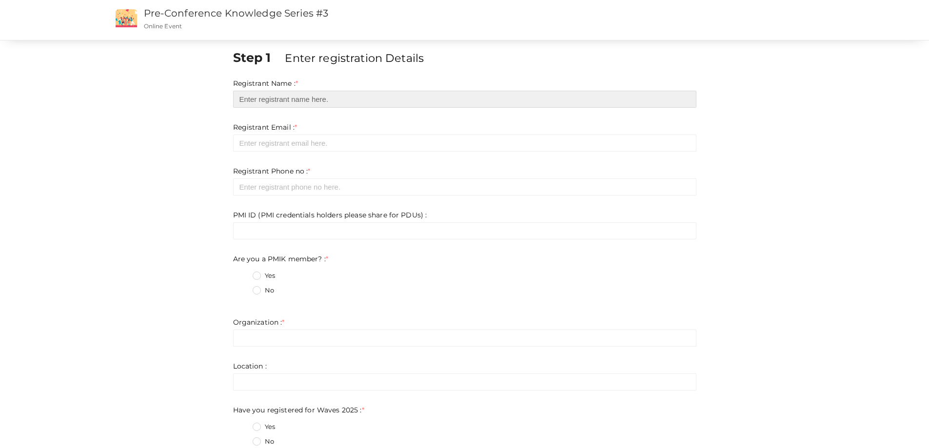
click at [290, 101] on input "text" at bounding box center [464, 99] width 463 height 17
type input "[GEOGRAPHIC_DATA] [GEOGRAPHIC_DATA]"
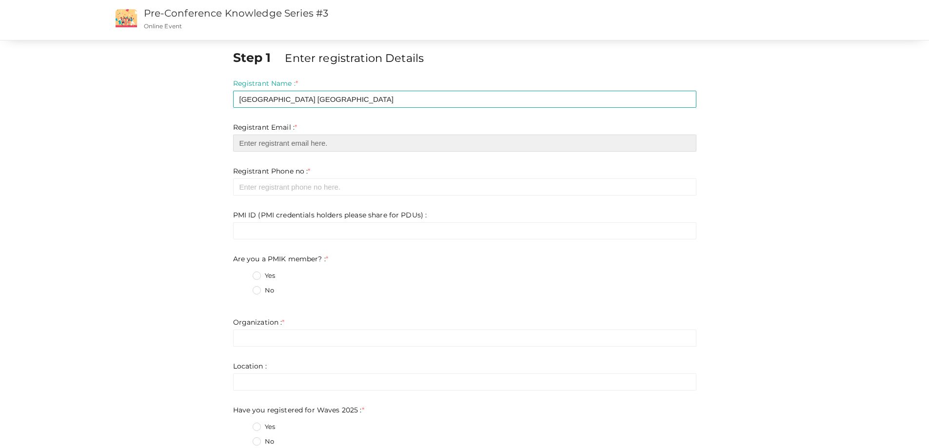
click at [272, 138] on input "email" at bounding box center [464, 143] width 463 height 17
click at [265, 143] on input "email" at bounding box center [464, 143] width 463 height 17
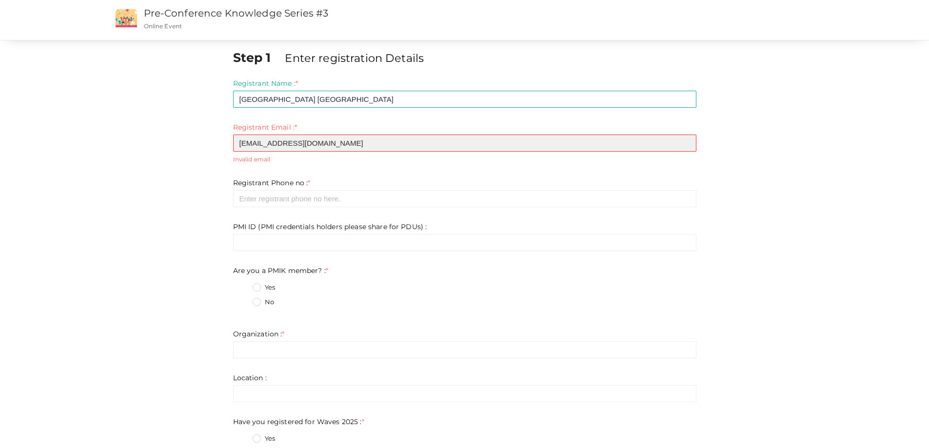
type input "[EMAIL_ADDRESS][DOMAIN_NAME]"
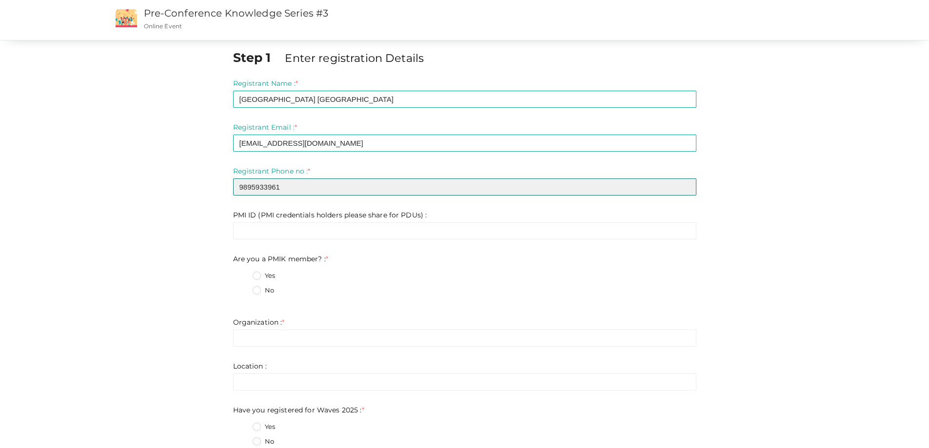
type input "9895933961"
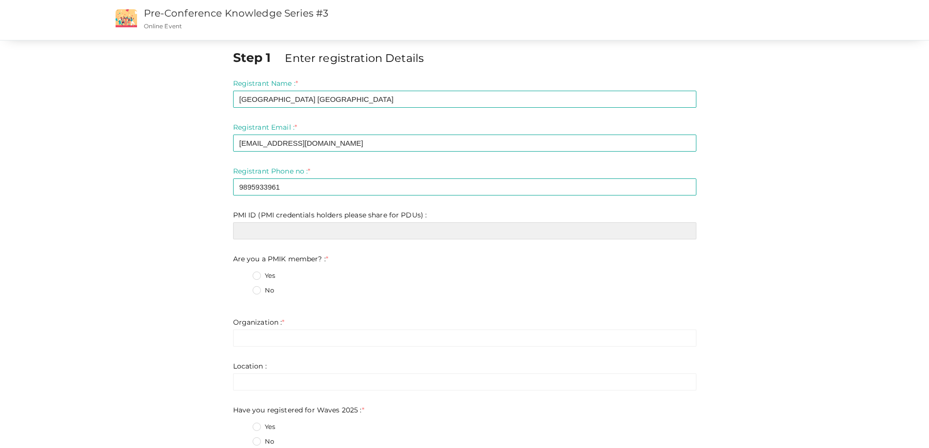
click at [260, 231] on input "text" at bounding box center [464, 230] width 463 height 17
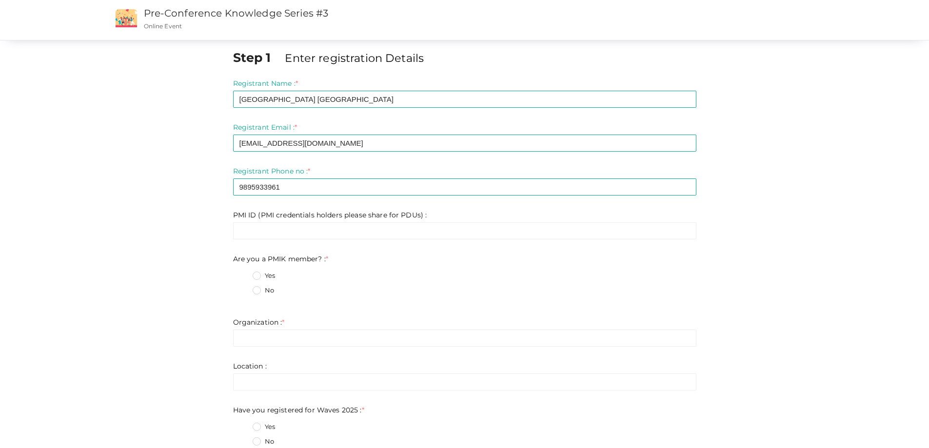
click at [226, 282] on div "Step 1 Enter registration Details Registrant Name : * [GEOGRAPHIC_DATA] NJ Requ…" at bounding box center [465, 318] width 478 height 538
click at [258, 274] on label "Yes" at bounding box center [263, 276] width 22 height 10
click at [243, 273] on member\?\+0 "Yes" at bounding box center [243, 273] width 0 height 0
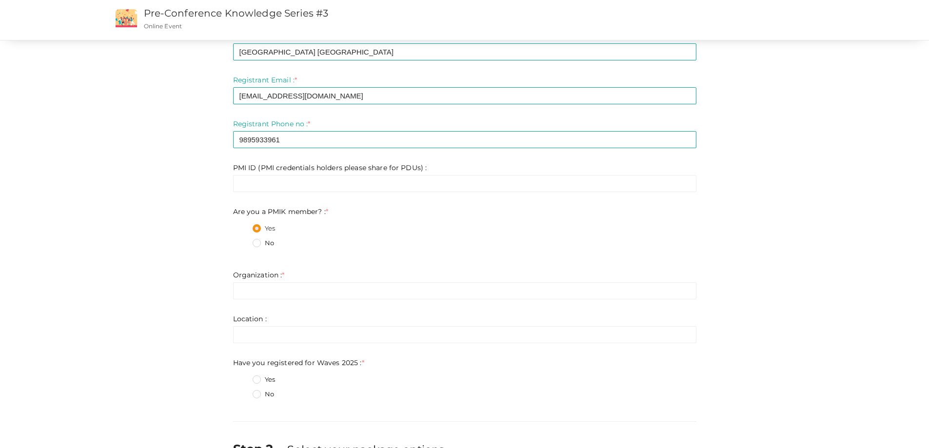
scroll to position [97, 0]
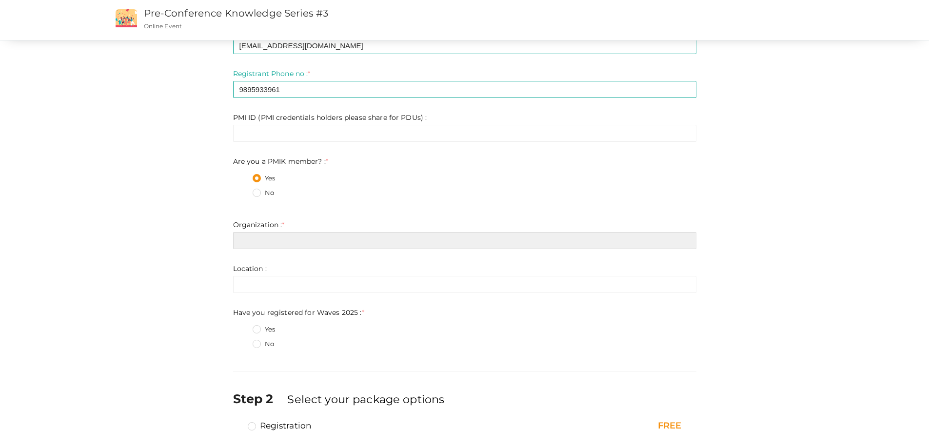
click at [261, 233] on input "text" at bounding box center [464, 240] width 463 height 17
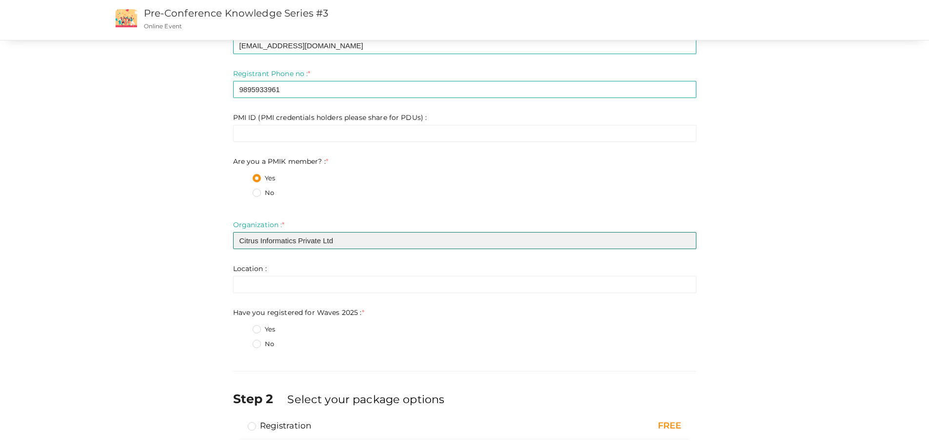
type input "Citrus Informatics Private Ltd"
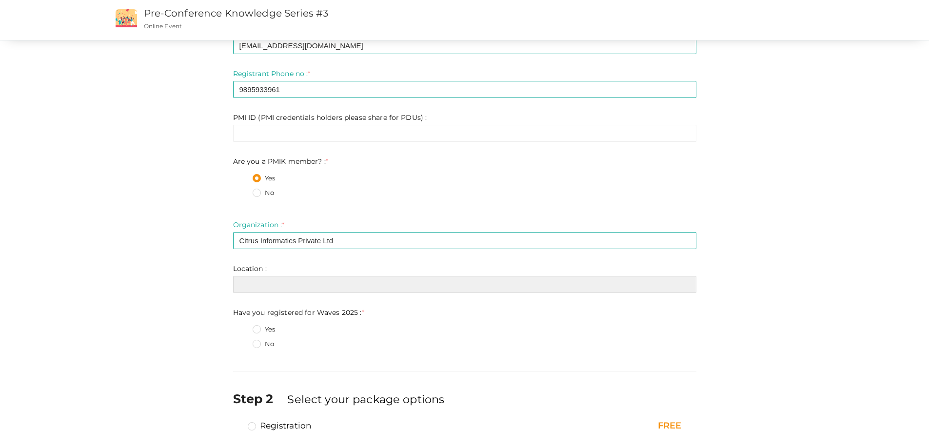
click at [283, 287] on input "text" at bounding box center [464, 284] width 463 height 17
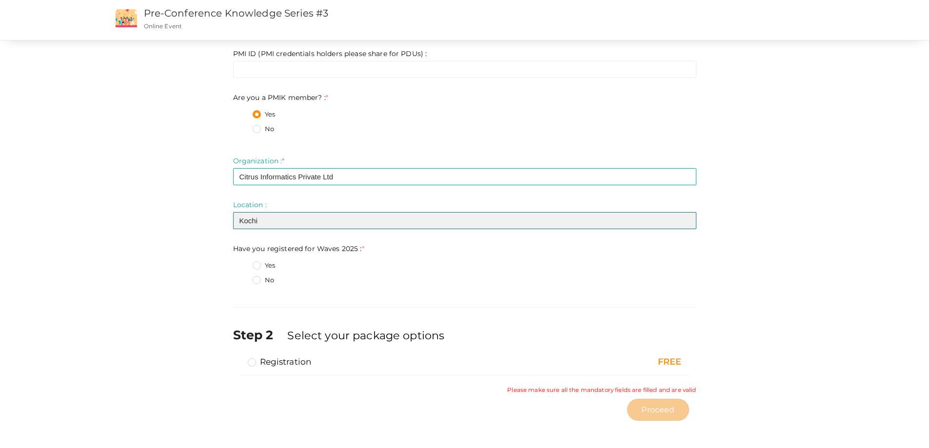
scroll to position [163, 0]
type input "Kochi"
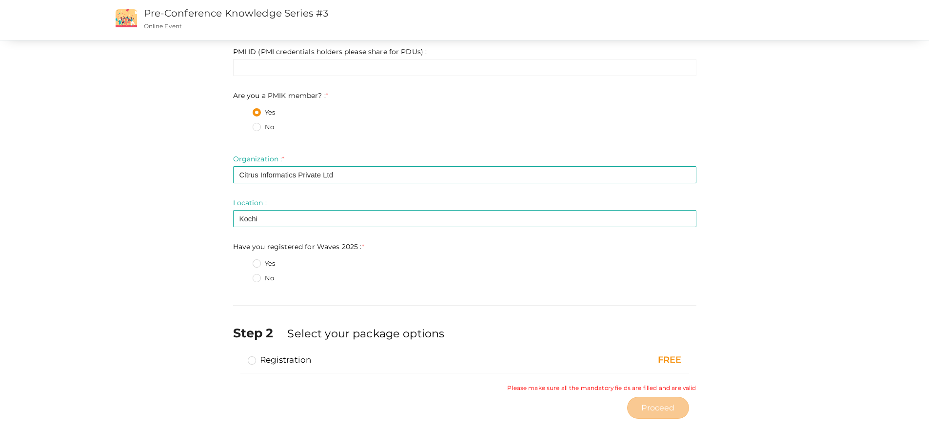
click at [347, 282] on div "No" at bounding box center [474, 279] width 444 height 12
click at [250, 362] on label "Registration" at bounding box center [280, 360] width 64 height 12
click at [238, 356] on input "Registration" at bounding box center [238, 356] width 0 height 0
drag, startPoint x: 369, startPoint y: 290, endPoint x: 364, endPoint y: 292, distance: 5.9
click at [370, 290] on fieldset "Yes No" at bounding box center [464, 272] width 463 height 37
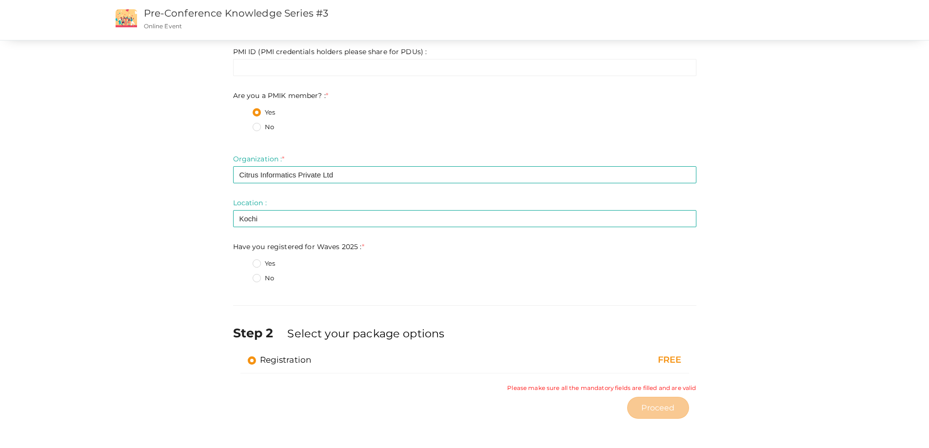
click at [264, 301] on div "Step 1 Enter registration Details Registrant Name : * [GEOGRAPHIC_DATA] NJ Requ…" at bounding box center [465, 154] width 478 height 538
click at [268, 297] on div "Step 1 Enter registration Details Registrant Name : * [GEOGRAPHIC_DATA] NJ Requ…" at bounding box center [465, 154] width 478 height 538
click at [360, 264] on div "Yes" at bounding box center [474, 265] width 444 height 12
click at [257, 265] on label "Yes" at bounding box center [263, 264] width 22 height 10
click at [243, 261] on 2025\+0 "Yes" at bounding box center [243, 261] width 0 height 0
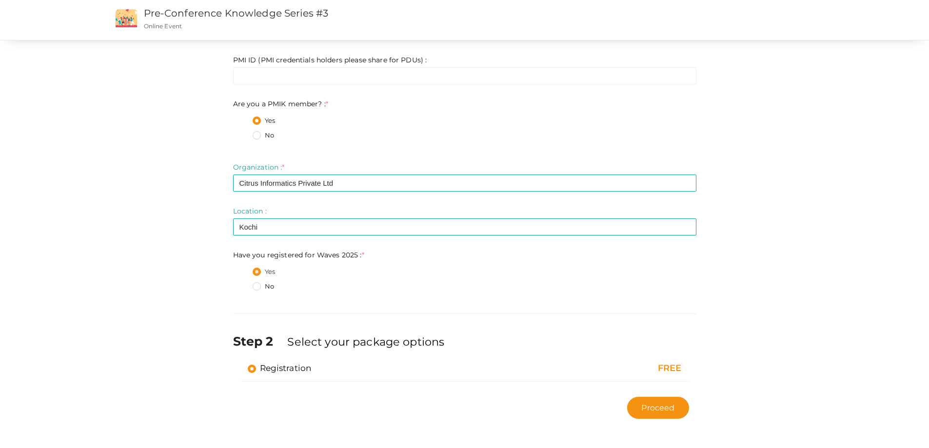
scroll to position [155, 0]
click at [263, 307] on div "Step 1 Enter registration Details Registrant Name : * [GEOGRAPHIC_DATA] NJ Requ…" at bounding box center [465, 159] width 478 height 530
click at [261, 291] on label "No" at bounding box center [262, 287] width 21 height 10
click at [243, 284] on 2025\+1 "No" at bounding box center [243, 284] width 0 height 0
click at [259, 273] on label "Yes" at bounding box center [263, 272] width 22 height 10
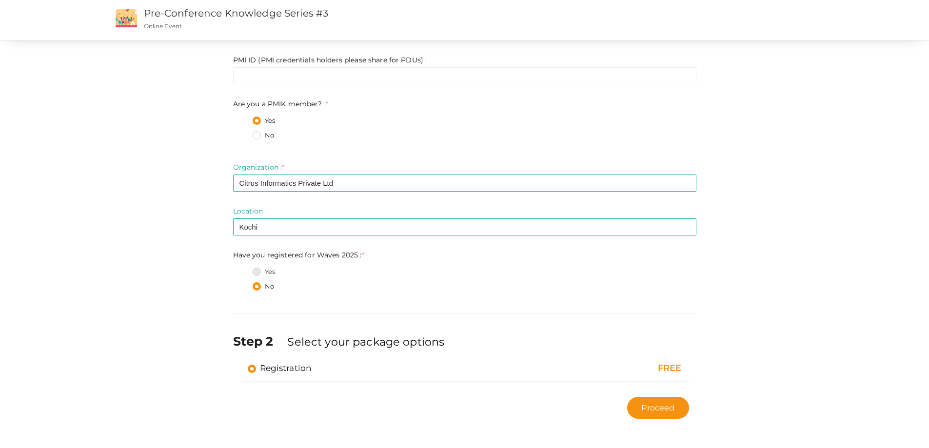
click at [243, 269] on 2025\+0 "Yes" at bounding box center [243, 269] width 0 height 0
click at [261, 314] on div "Step 1 Enter registration Details Registrant Name : * [GEOGRAPHIC_DATA] NJ Requ…" at bounding box center [465, 159] width 478 height 530
click at [266, 311] on div "Step 1 Enter registration Details Registrant Name : * [GEOGRAPHIC_DATA] NJ Requ…" at bounding box center [465, 159] width 478 height 530
click at [271, 308] on div "Step 1 Enter registration Details Registrant Name : * [GEOGRAPHIC_DATA] NJ Requ…" at bounding box center [465, 159] width 478 height 530
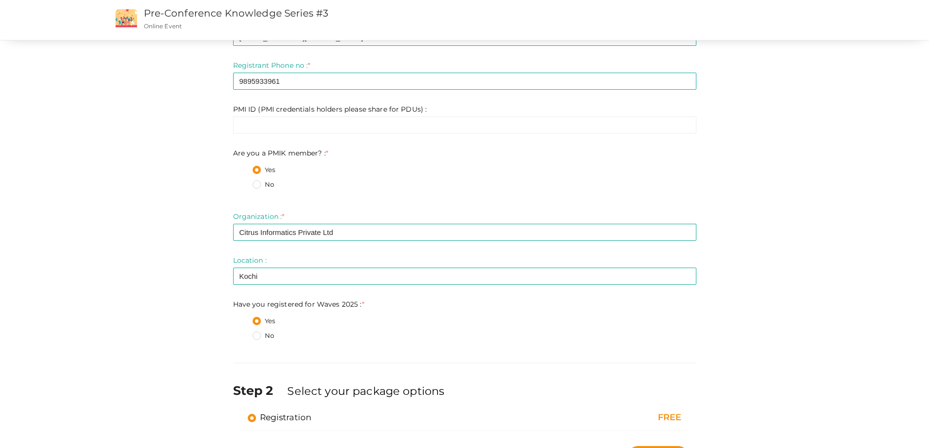
scroll to position [106, 0]
click at [266, 360] on div "Step 1 Enter registration Details Registrant Name : * [GEOGRAPHIC_DATA] NJ Requ…" at bounding box center [465, 207] width 478 height 530
click at [264, 369] on div "Step 1 Enter registration Details Registrant Name : * [GEOGRAPHIC_DATA] NJ Requ…" at bounding box center [465, 207] width 478 height 530
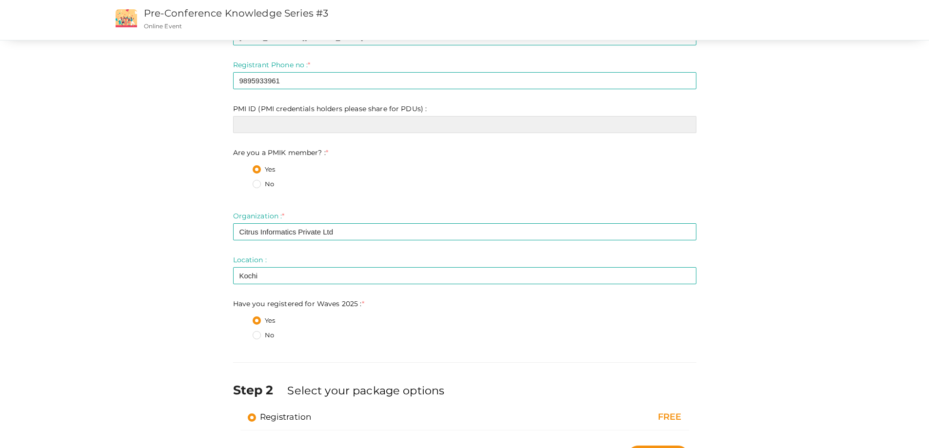
click at [319, 121] on input "text" at bounding box center [464, 124] width 463 height 17
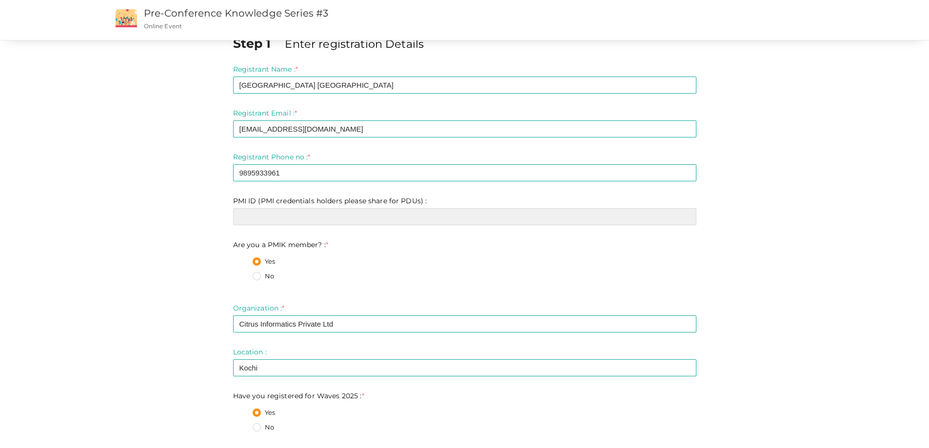
scroll to position [9, 0]
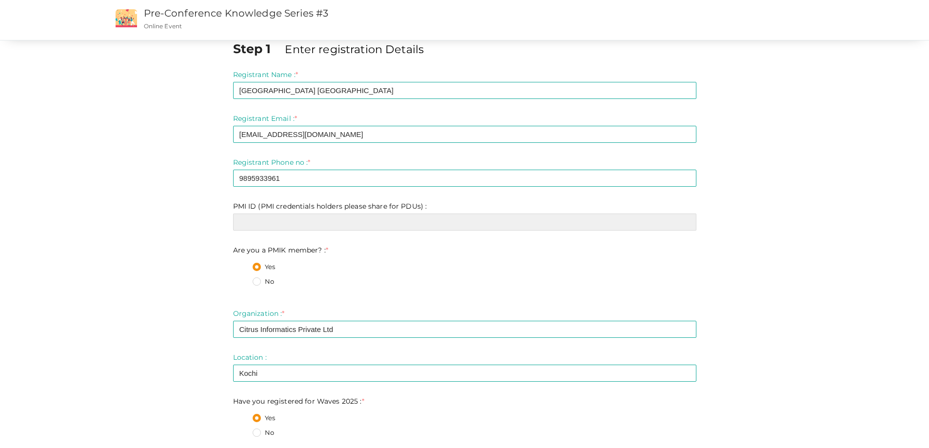
paste input "6562418"
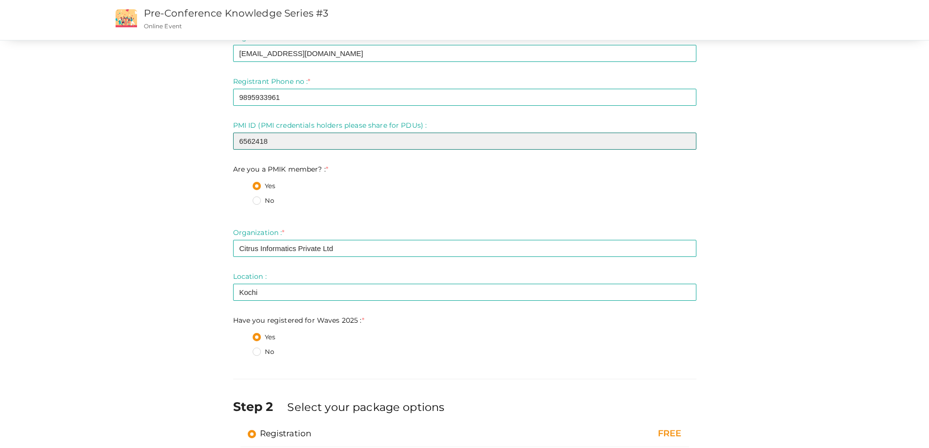
scroll to position [106, 0]
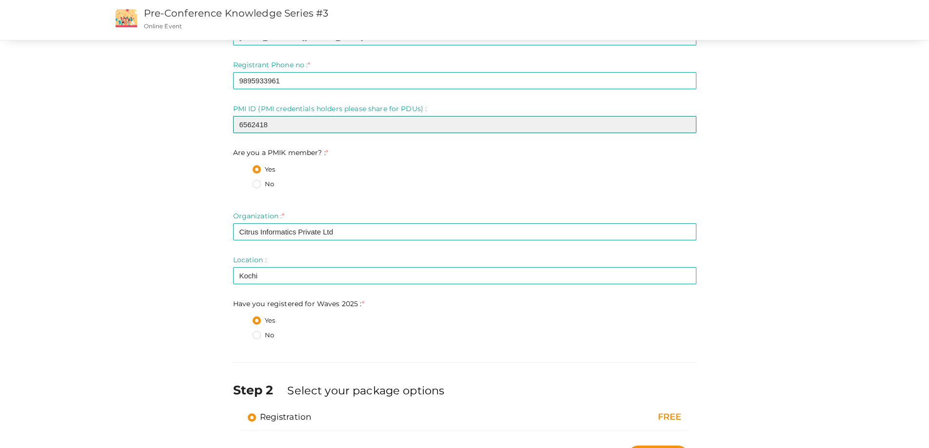
type input "6562418"
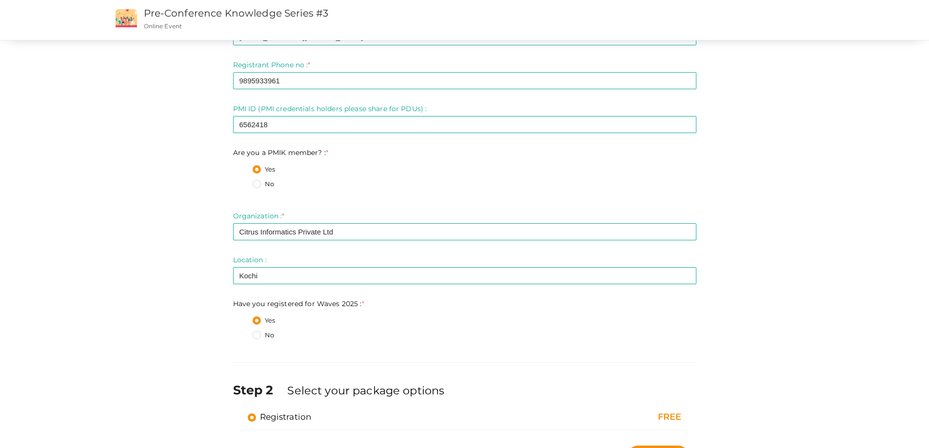
click at [297, 365] on div "Step 1 Enter registration Details Registrant Name : * [GEOGRAPHIC_DATA] NJ Requ…" at bounding box center [465, 207] width 478 height 530
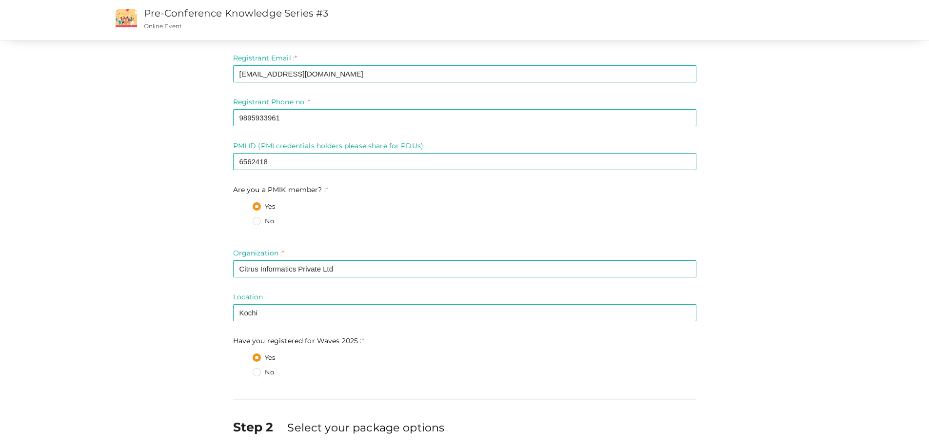
scroll to position [155, 0]
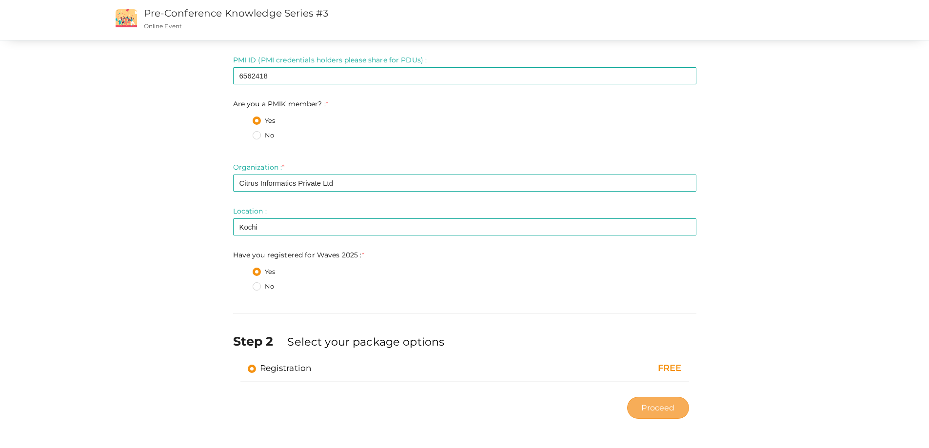
click at [654, 403] on span "Proceed" at bounding box center [657, 407] width 33 height 11
